Goal: Task Accomplishment & Management: Complete application form

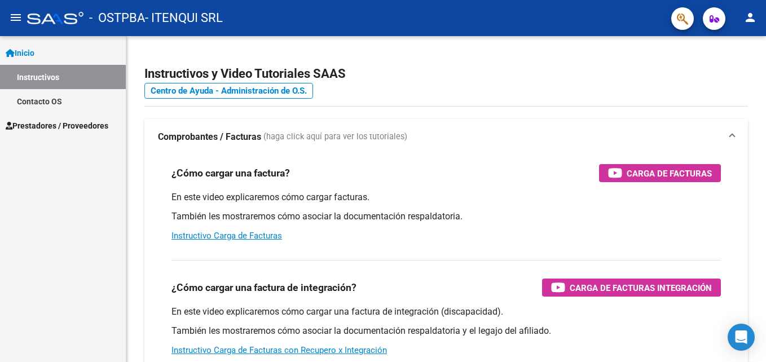
click at [58, 123] on span "Prestadores / Proveedores" at bounding box center [57, 126] width 103 height 12
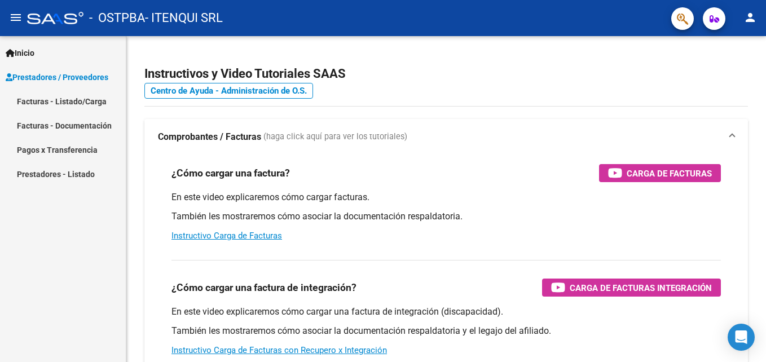
click at [43, 96] on link "Facturas - Listado/Carga" at bounding box center [63, 101] width 126 height 24
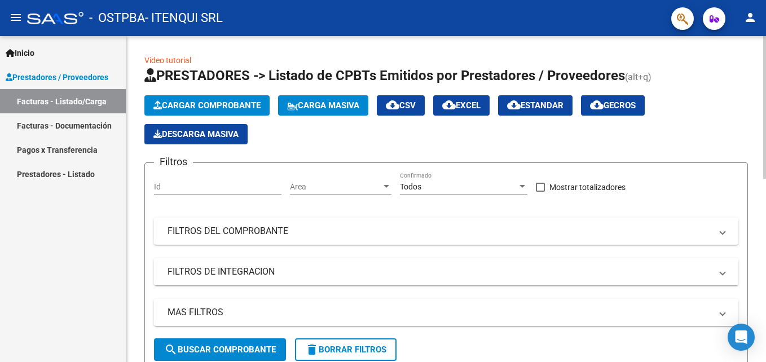
click at [153, 108] on icon "button" at bounding box center [157, 105] width 8 height 8
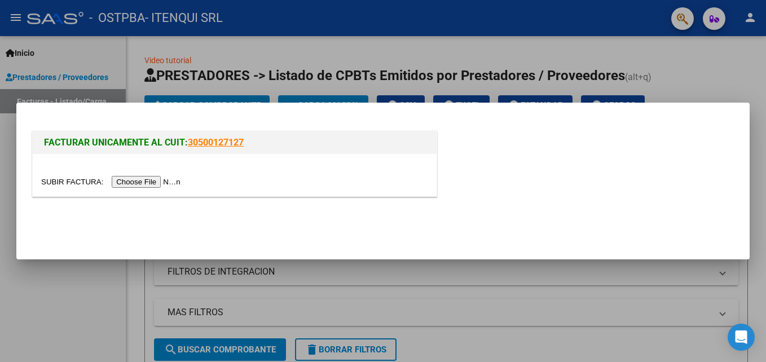
click at [152, 179] on input "file" at bounding box center [112, 182] width 143 height 12
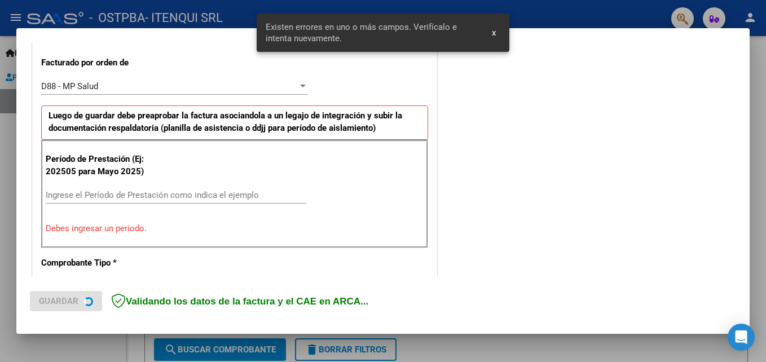
scroll to position [311, 0]
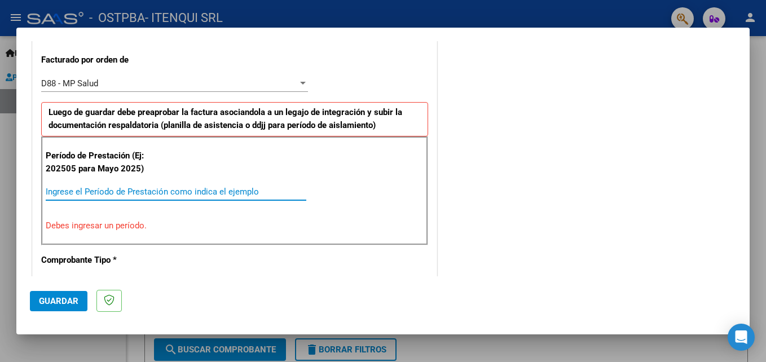
click at [132, 189] on input "Ingrese el Período de Prestación como indica el ejemplo" at bounding box center [176, 192] width 261 height 10
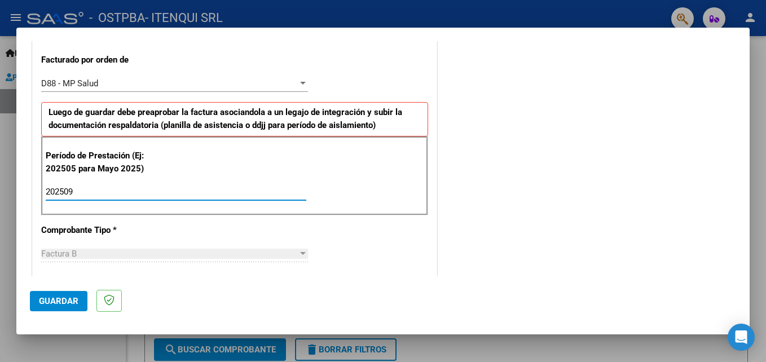
type input "202509"
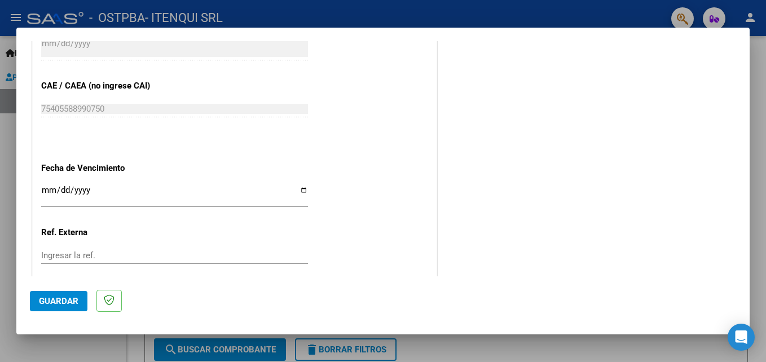
scroll to position [755, 0]
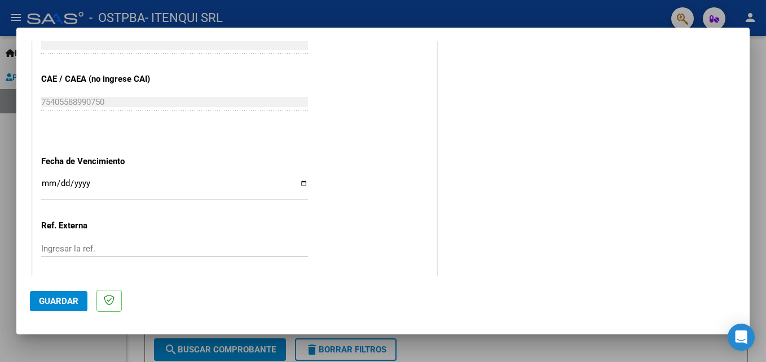
click at [297, 180] on input "Ingresar la fecha" at bounding box center [174, 188] width 267 height 18
click at [297, 180] on input "[DATE]" at bounding box center [174, 188] width 267 height 18
type input "[DATE]"
click at [61, 294] on button "Guardar" at bounding box center [59, 301] width 58 height 20
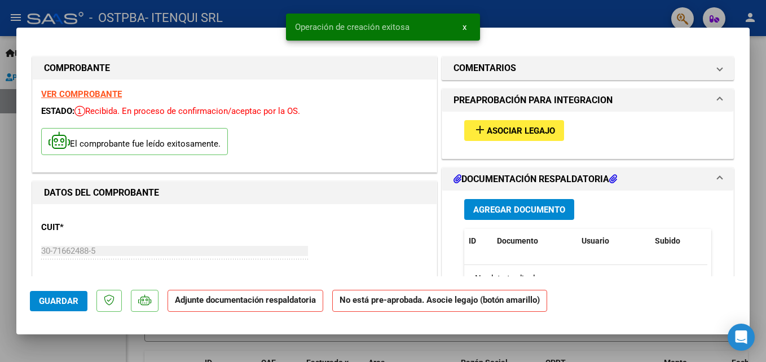
click at [508, 131] on span "Asociar Legajo" at bounding box center [521, 131] width 68 height 10
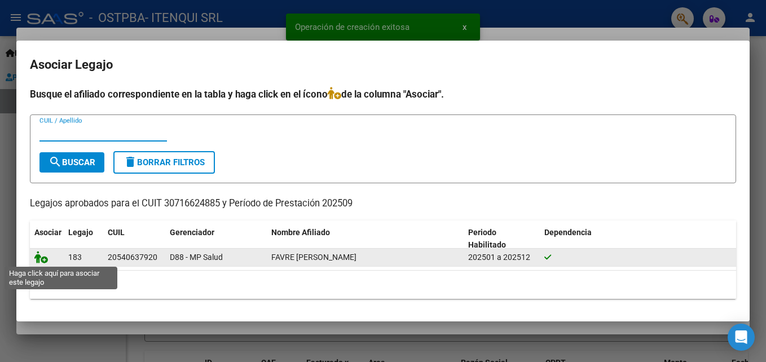
click at [39, 255] on icon at bounding box center [41, 257] width 14 height 12
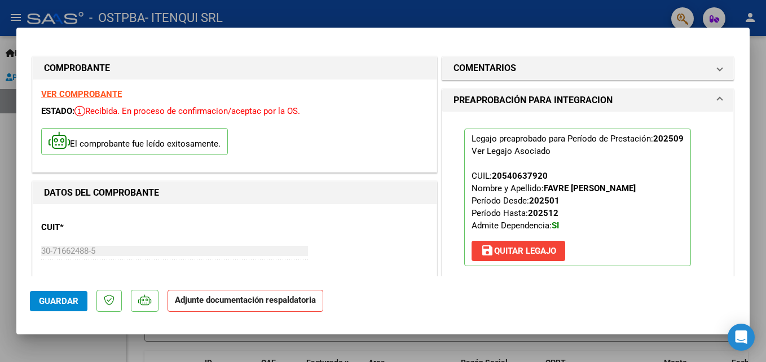
scroll to position [245, 0]
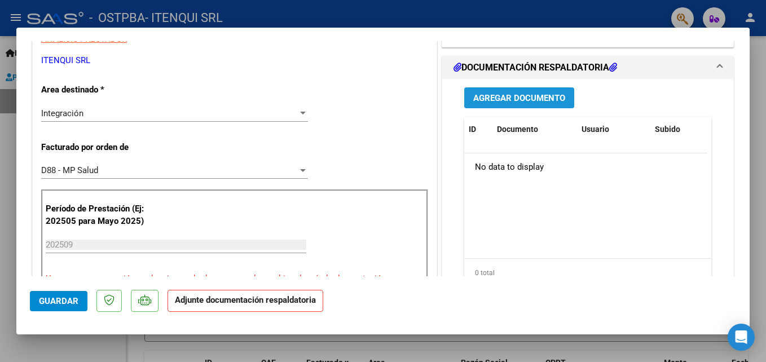
click at [532, 97] on span "Agregar Documento" at bounding box center [519, 98] width 92 height 10
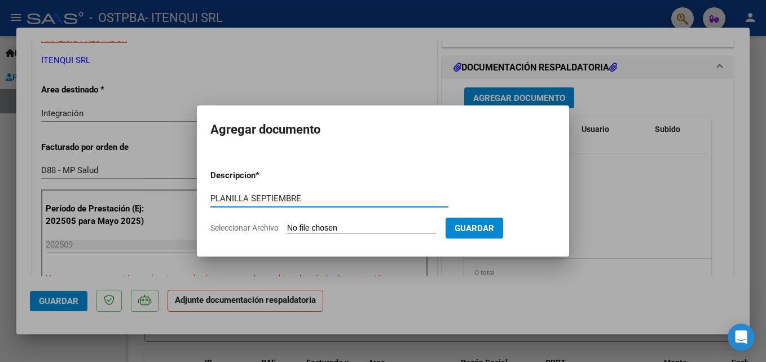
type input "PLANILLA SEPTIEMBRE"
click at [389, 217] on div "PLANILLA SEPTIEMBRE Escriba aquí una descripcion" at bounding box center [329, 204] width 238 height 28
click at [373, 226] on input "Seleccionar Archivo" at bounding box center [361, 228] width 149 height 11
type input "C:\fakepath\PLANILLA REHAB SEPTIEMBRE 2025.pdf"
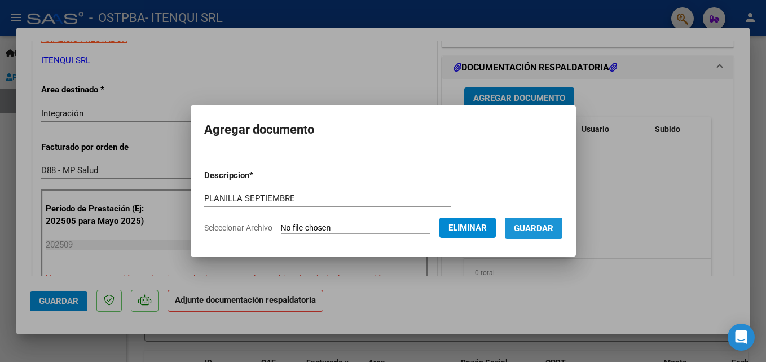
click at [526, 230] on span "Guardar" at bounding box center [533, 228] width 39 height 10
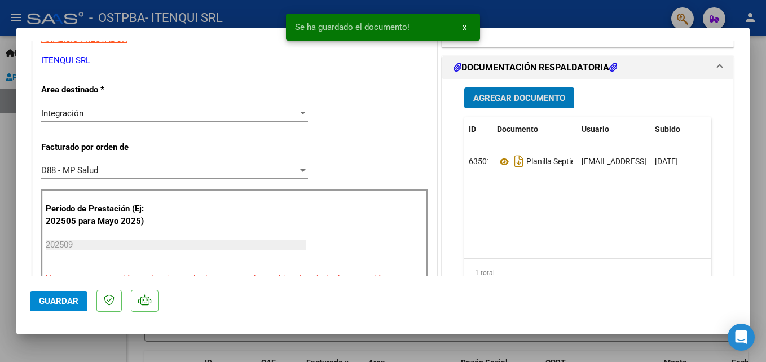
click at [54, 299] on span "Guardar" at bounding box center [58, 301] width 39 height 10
click at [77, 349] on div at bounding box center [383, 181] width 766 height 362
type input "$ 0,00"
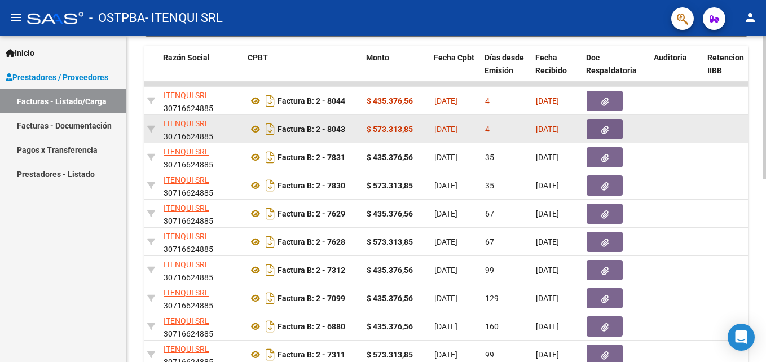
scroll to position [0, 298]
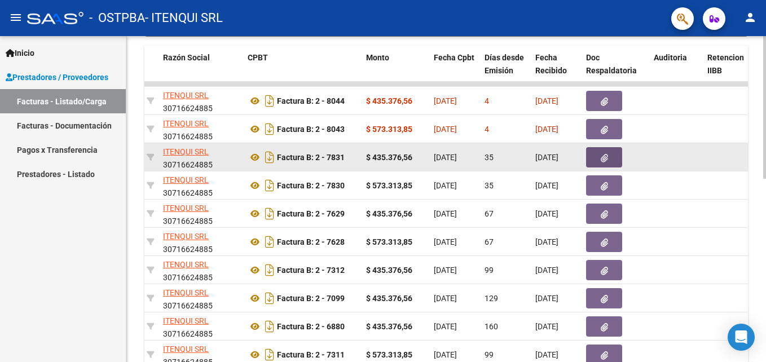
click at [599, 155] on button "button" at bounding box center [604, 157] width 36 height 20
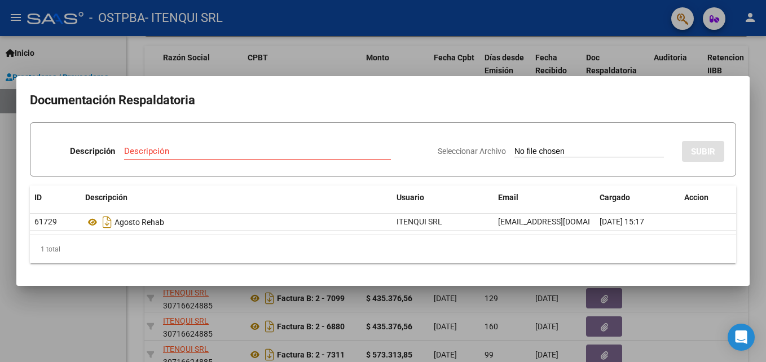
click at [20, 338] on div at bounding box center [383, 181] width 766 height 362
